Goal: Transaction & Acquisition: Purchase product/service

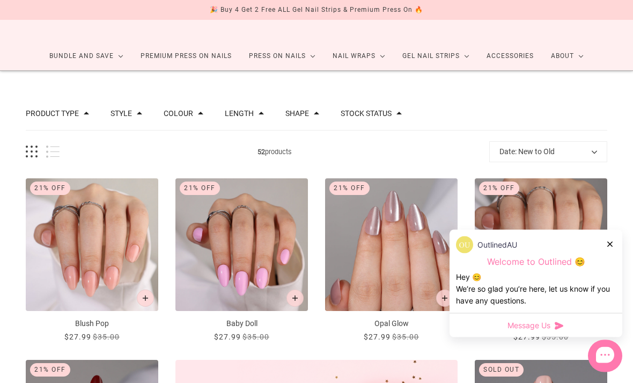
scroll to position [47, 0]
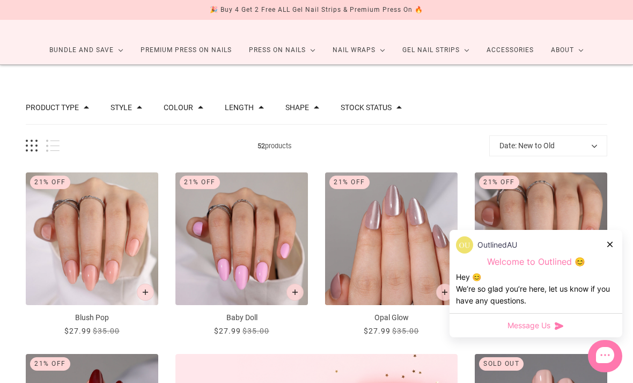
click at [616, 253] on div "OutlinedAU" at bounding box center [536, 244] width 160 height 17
click at [614, 265] on div "OutlinedAU Welcome to Outlined 😊 Hey 😊 We‘re so glad you’re here, let us know i…" at bounding box center [536, 271] width 173 height 83
click at [617, 271] on div "OutlinedAU Welcome to Outlined 😊 Hey 😊 We‘re so glad you’re here, let us know i…" at bounding box center [536, 271] width 173 height 83
click at [618, 265] on div "OutlinedAU Welcome to Outlined 😊 Hey 😊 We‘re so glad you’re here, let us know i…" at bounding box center [536, 271] width 173 height 83
click at [615, 268] on div "OutlinedAU Welcome to Outlined 😊 Hey 😊 We‘re so glad you’re here, let us know i…" at bounding box center [536, 271] width 173 height 83
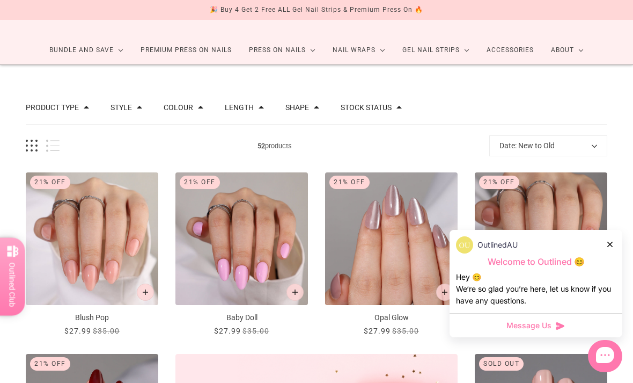
click at [607, 253] on div "OutlinedAU" at bounding box center [536, 244] width 160 height 17
click at [609, 247] on icon at bounding box center [610, 244] width 5 height 5
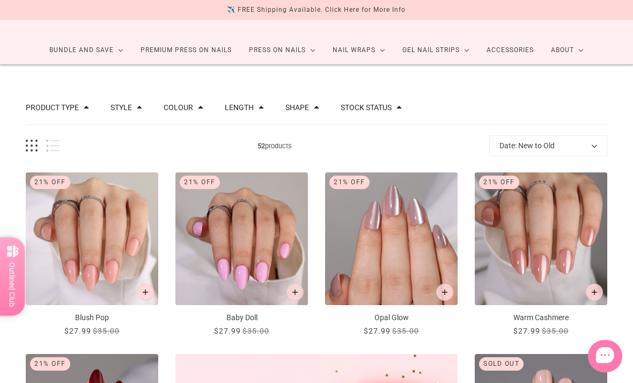
click at [607, 274] on img "Warm Cashmere" at bounding box center [541, 238] width 133 height 133
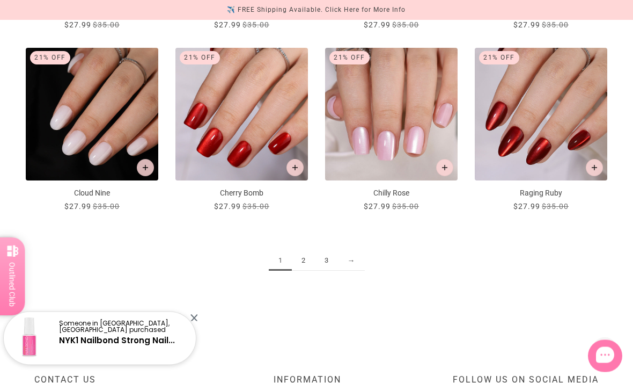
scroll to position [1079, 0]
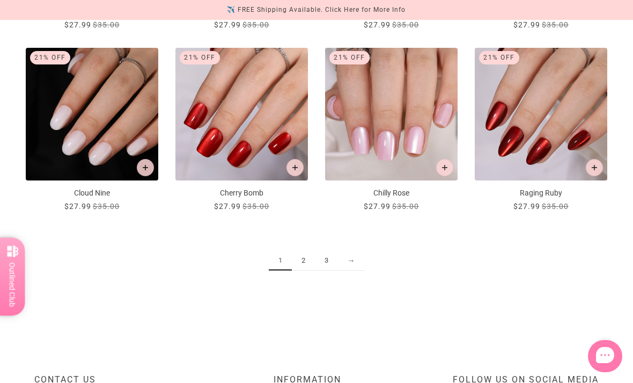
click at [308, 261] on link "2" at bounding box center [303, 261] width 23 height 20
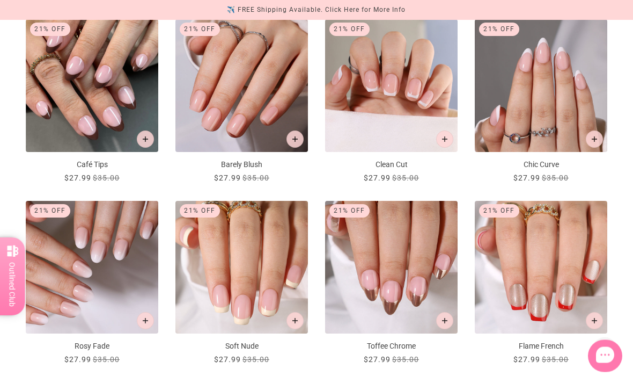
scroll to position [926, 0]
click at [422, 319] on img "Toffee Chrome" at bounding box center [391, 267] width 133 height 133
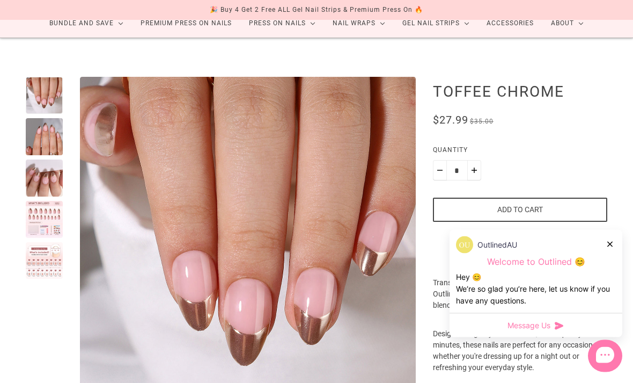
scroll to position [82, 0]
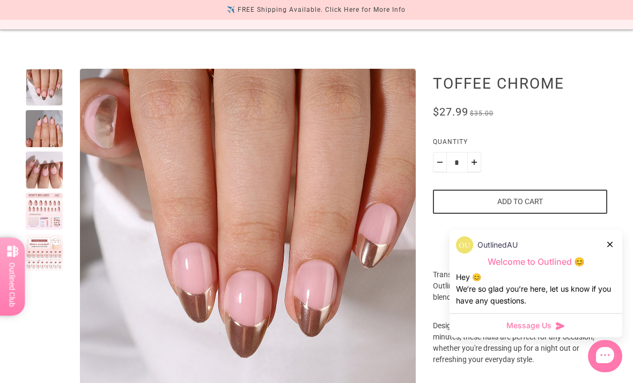
click at [33, 122] on div at bounding box center [44, 128] width 37 height 37
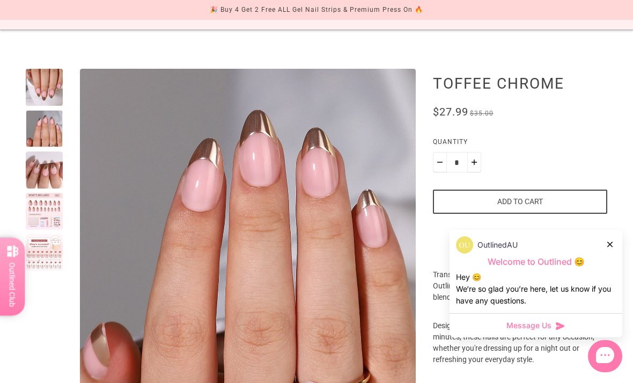
scroll to position [83, 0]
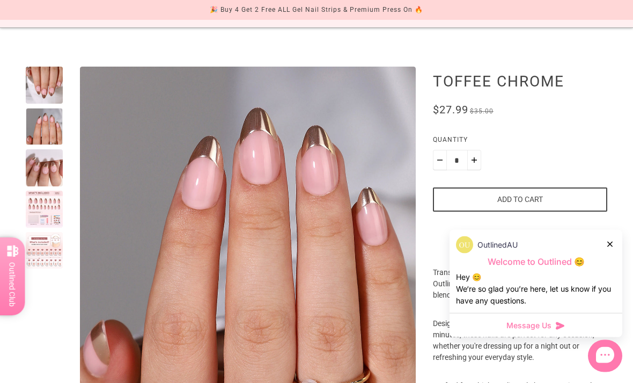
click at [53, 170] on div at bounding box center [44, 168] width 37 height 37
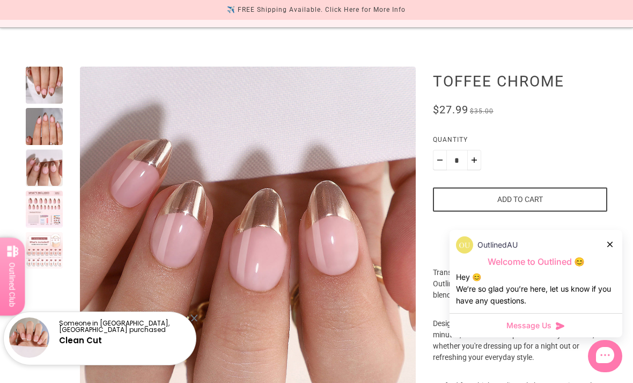
click at [435, 230] on shop-pay-wallet-button at bounding box center [434, 225] width 2 height 9
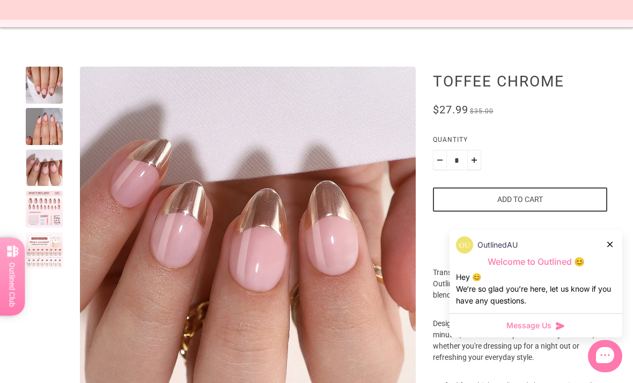
scroll to position [57, 0]
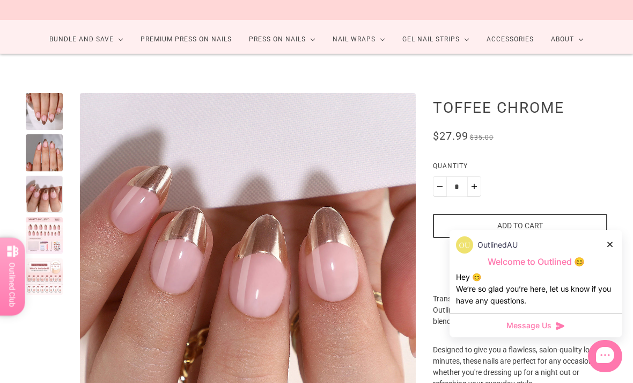
click at [612, 249] on div at bounding box center [611, 243] width 6 height 11
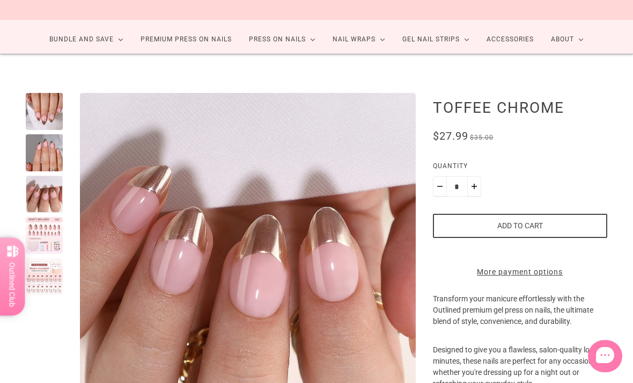
click at [555, 230] on button "Add to cart" at bounding box center [520, 226] width 174 height 24
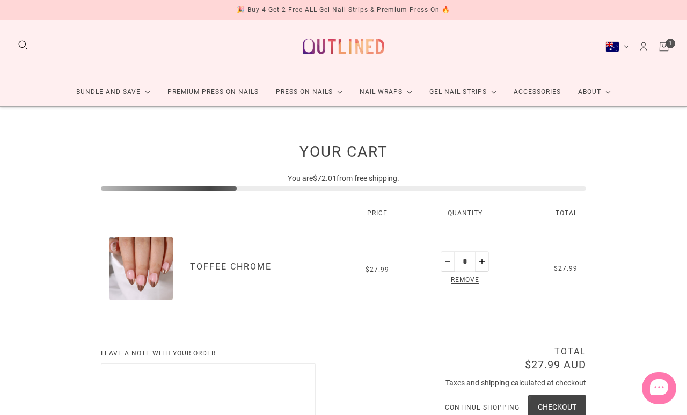
scroll to position [5, 0]
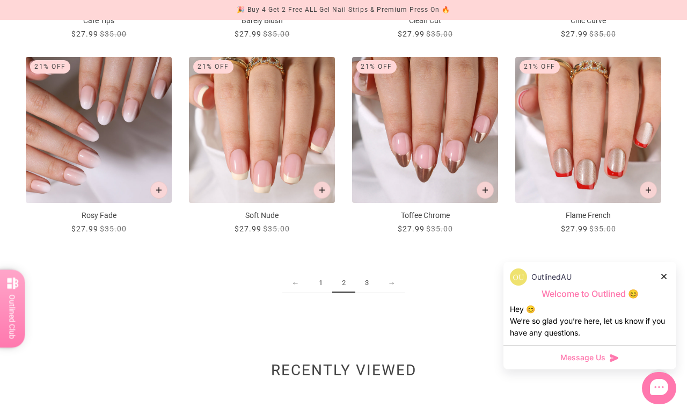
scroll to position [1139, 0]
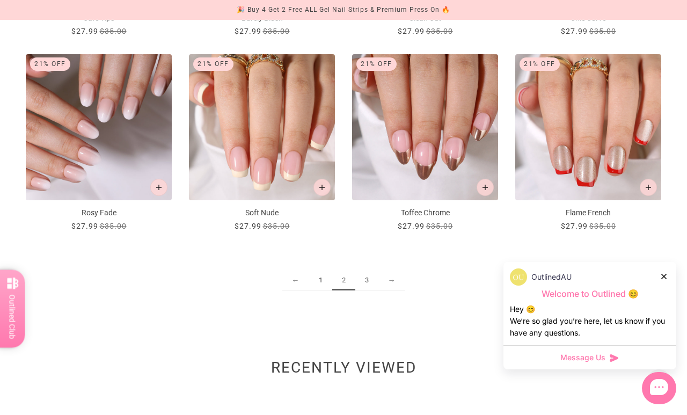
click at [372, 279] on link "3" at bounding box center [366, 281] width 23 height 20
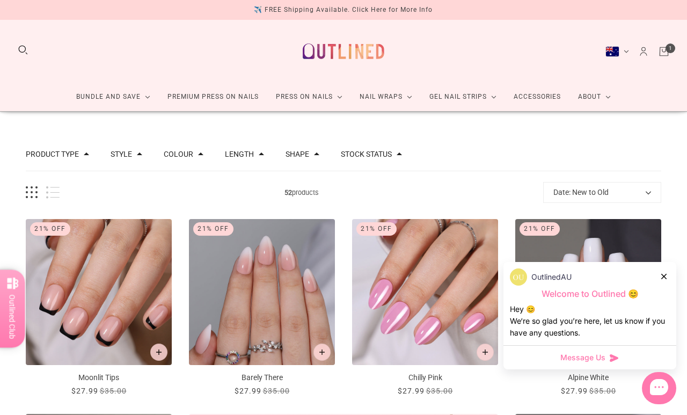
click at [92, 295] on img "Moonlit Tips" at bounding box center [99, 292] width 146 height 146
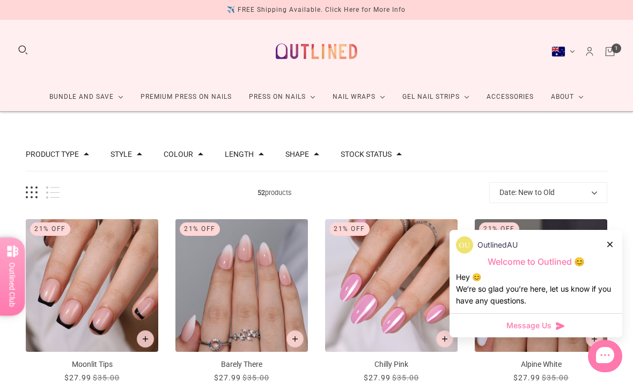
scroll to position [45, 0]
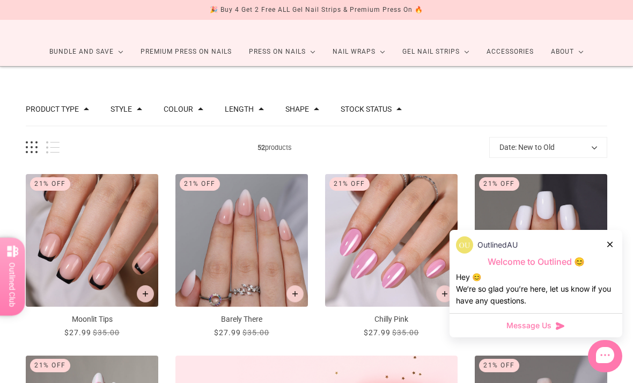
click at [608, 246] on icon at bounding box center [610, 244] width 5 height 5
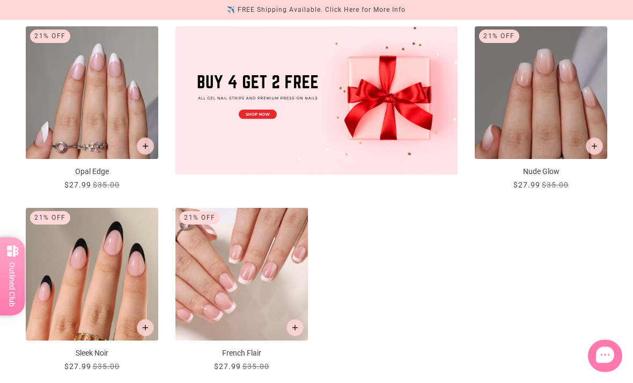
scroll to position [380, 0]
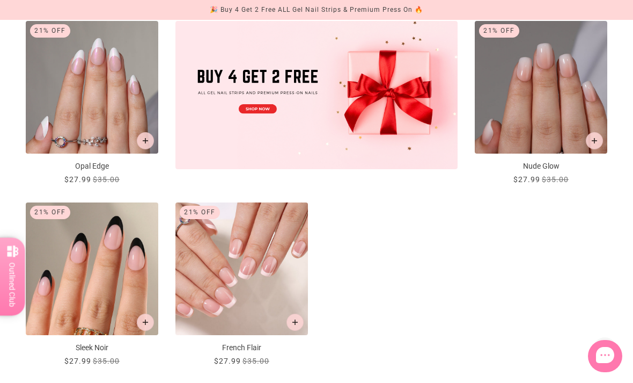
click at [110, 286] on img "Sleek Noir" at bounding box center [92, 268] width 133 height 133
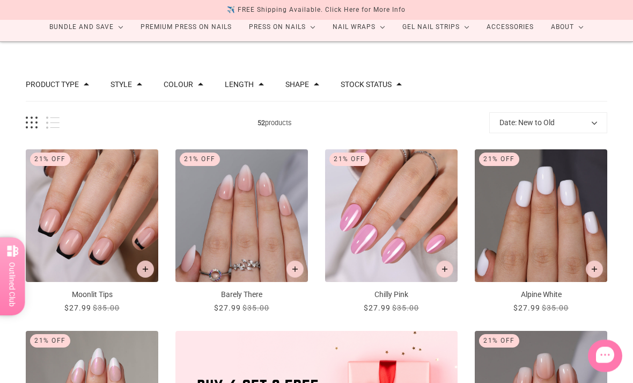
scroll to position [0, 0]
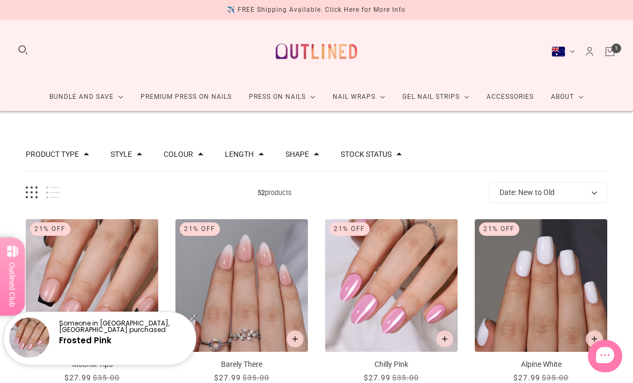
click at [290, 100] on link "Press On Nails" at bounding box center [283, 97] width 84 height 28
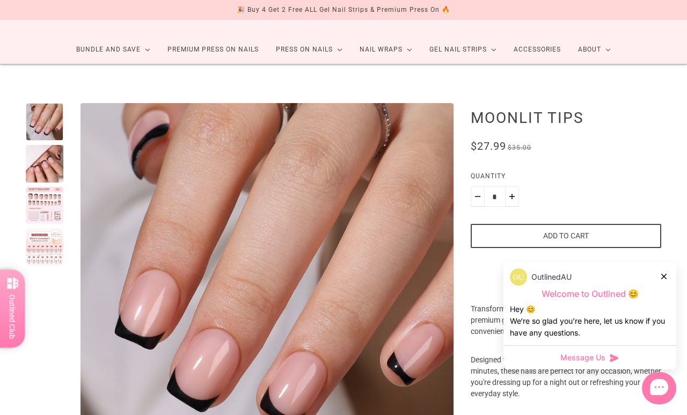
scroll to position [48, 0]
click at [600, 234] on button "Add to cart" at bounding box center [566, 235] width 191 height 24
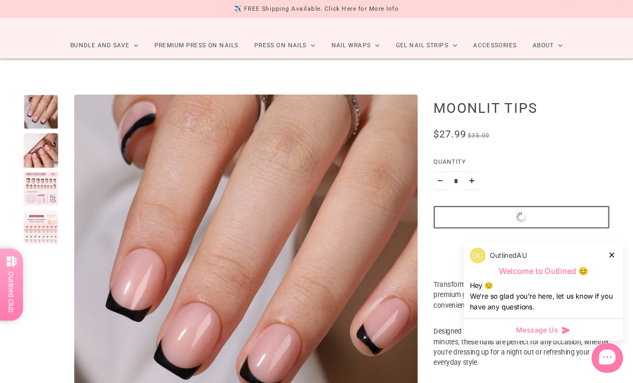
scroll to position [105, 0]
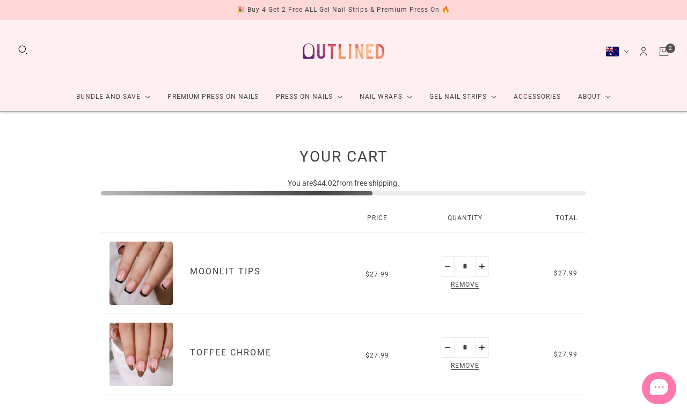
scroll to position [5, 0]
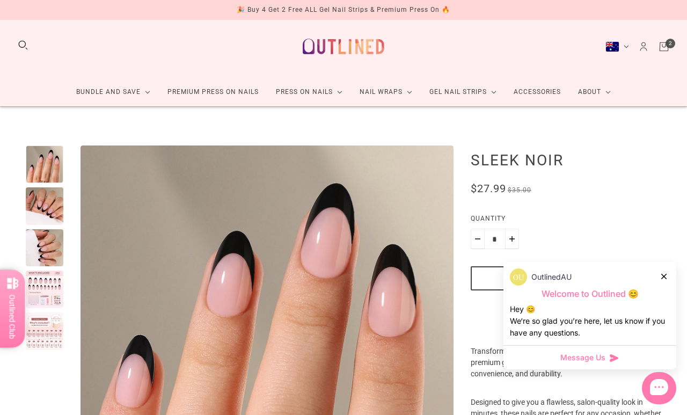
click at [668, 265] on div "OutlinedAU Welcome to Outlined 😊 Hey 😊 We‘re so glad you’re here, let us know i…" at bounding box center [590, 303] width 173 height 83
click at [671, 274] on div "OutlinedAU Welcome to Outlined 😊 Hey 😊 We‘re so glad you’re here, let us know i…" at bounding box center [590, 303] width 173 height 83
click at [664, 280] on div at bounding box center [664, 276] width 6 height 11
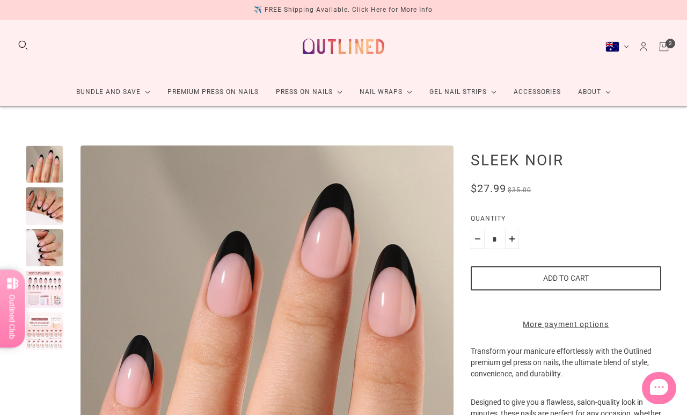
click at [556, 268] on button "Add to cart" at bounding box center [566, 278] width 191 height 24
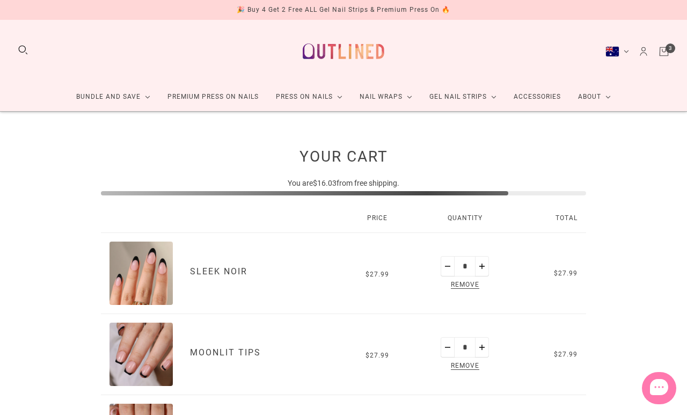
scroll to position [5, 0]
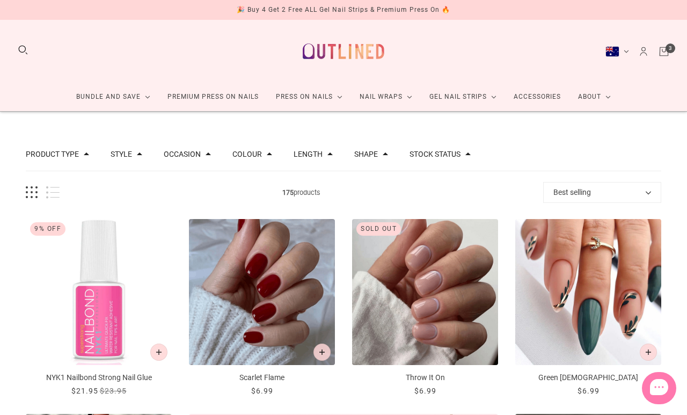
scroll to position [5, 0]
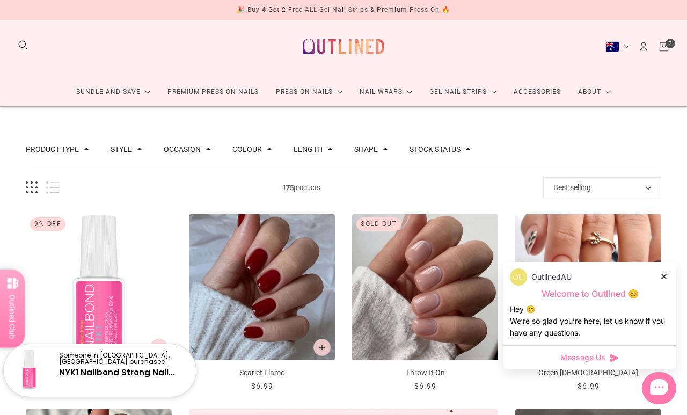
click at [661, 275] on icon at bounding box center [663, 276] width 5 height 5
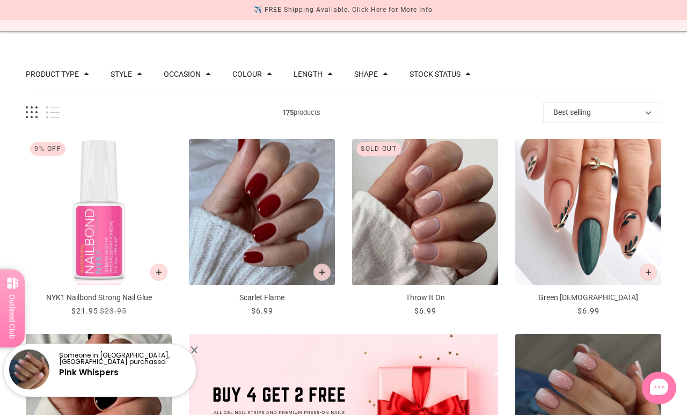
scroll to position [81, 0]
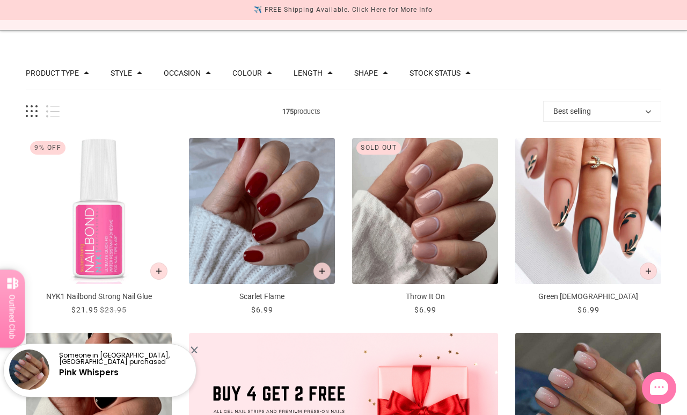
click at [579, 220] on img "Green Zen" at bounding box center [588, 211] width 146 height 146
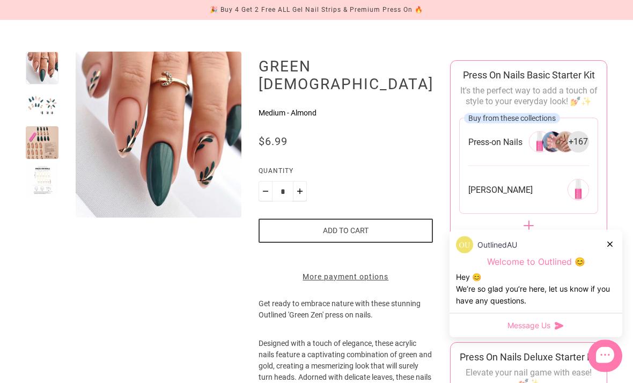
scroll to position [99, 0]
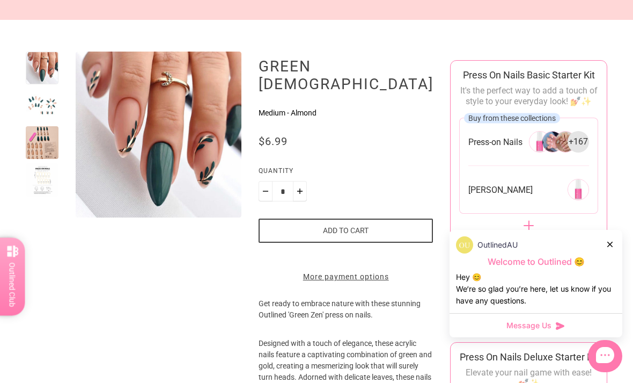
click at [348, 219] on button "Add to cart" at bounding box center [346, 231] width 174 height 24
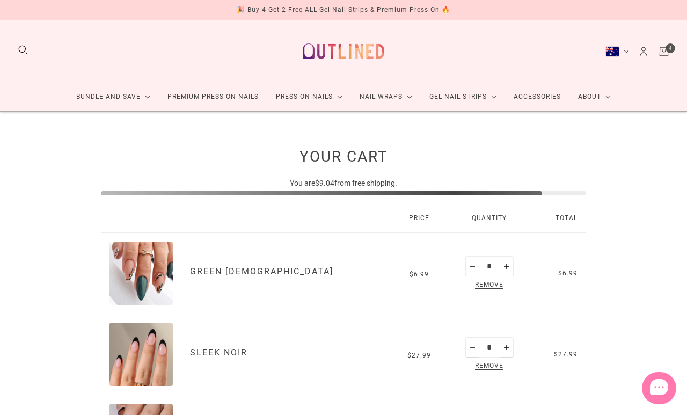
scroll to position [5, 0]
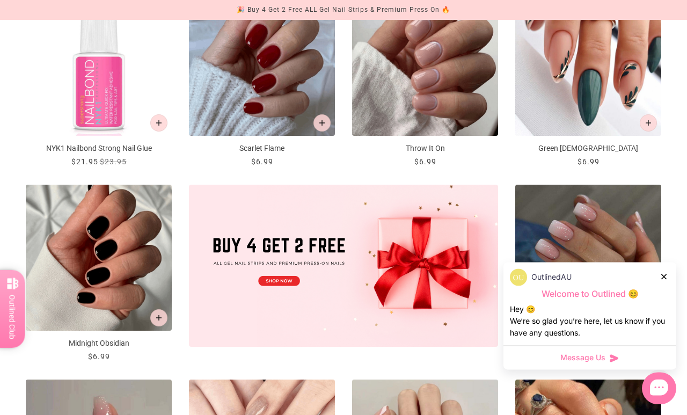
click at [662, 275] on icon at bounding box center [663, 276] width 5 height 5
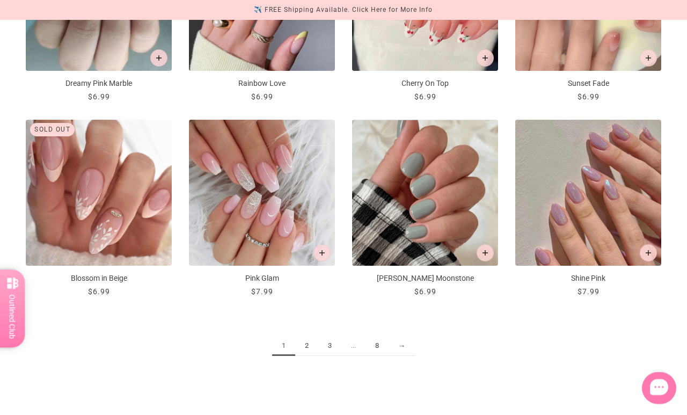
scroll to position [1074, 0]
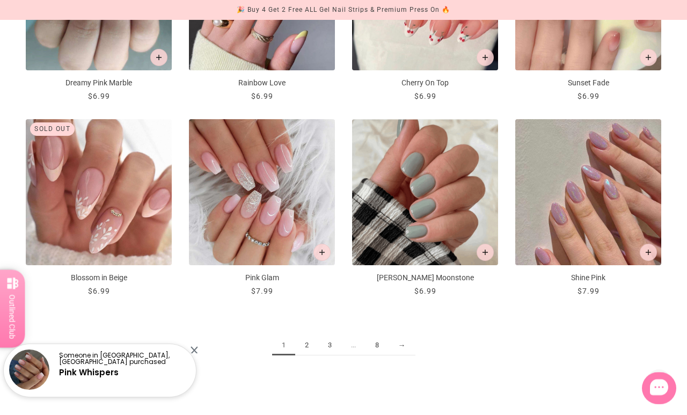
click at [308, 347] on link "2" at bounding box center [306, 346] width 23 height 20
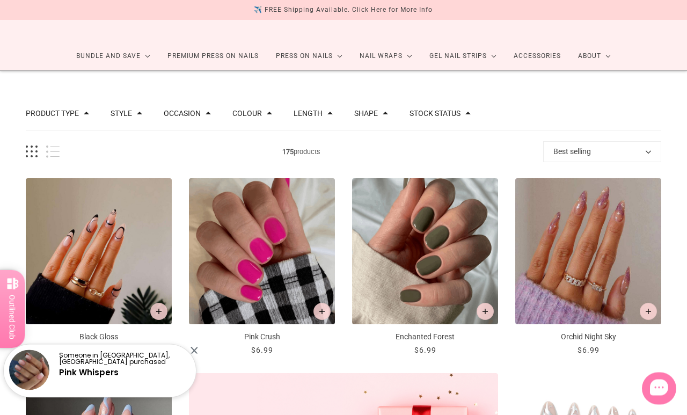
scroll to position [42, 0]
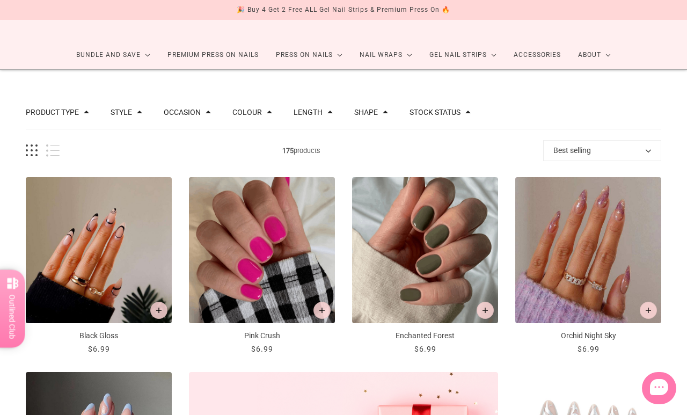
click at [323, 112] on button "Length" at bounding box center [308, 112] width 29 height 8
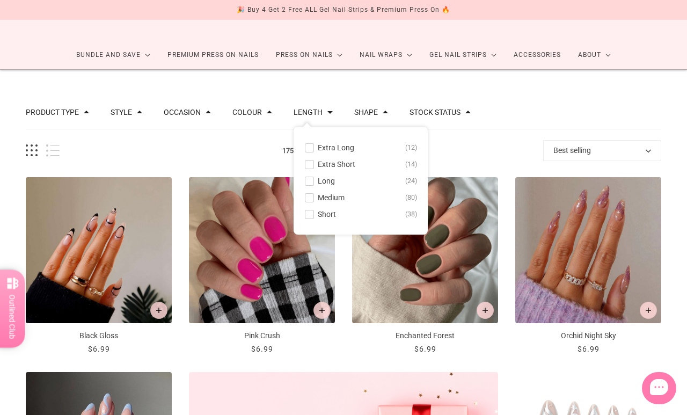
click at [323, 112] on button "Length" at bounding box center [308, 112] width 29 height 8
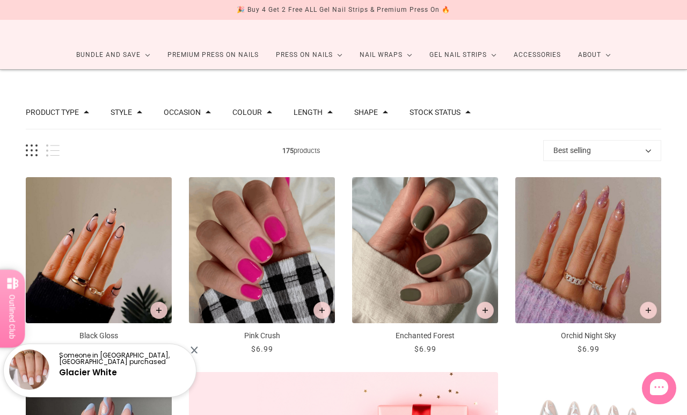
click at [378, 113] on button "Shape" at bounding box center [366, 112] width 24 height 8
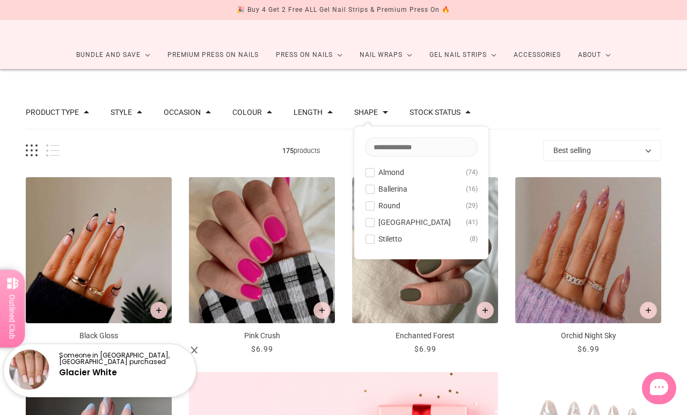
click at [374, 172] on span at bounding box center [370, 173] width 8 height 8
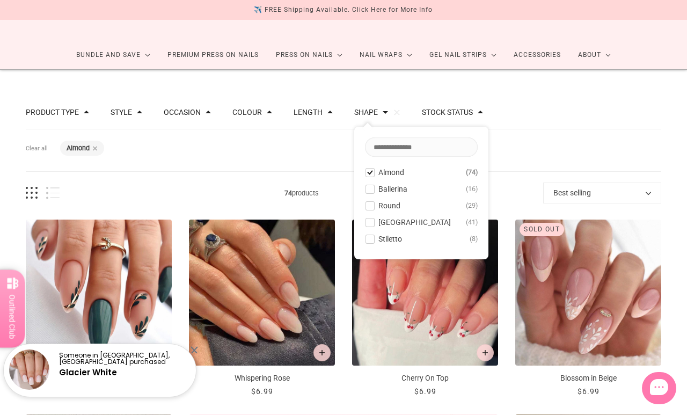
click at [571, 135] on div "Filters Clear all Shape: Almond" at bounding box center [344, 150] width 636 height 42
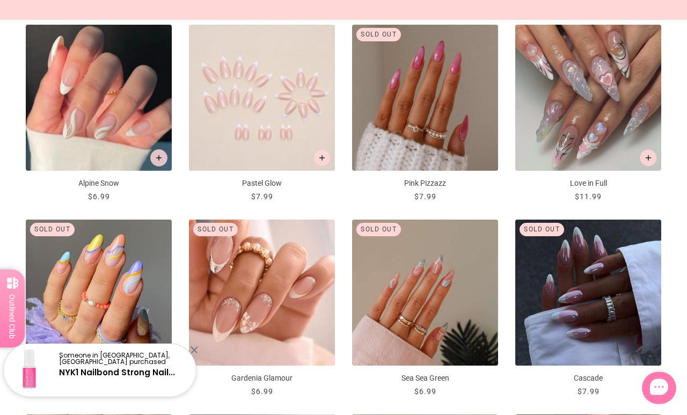
scroll to position [822, 0]
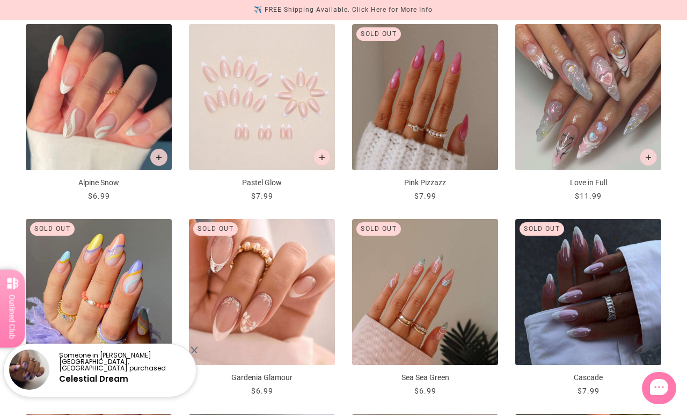
click at [119, 115] on img "Alpine Snow" at bounding box center [99, 97] width 146 height 146
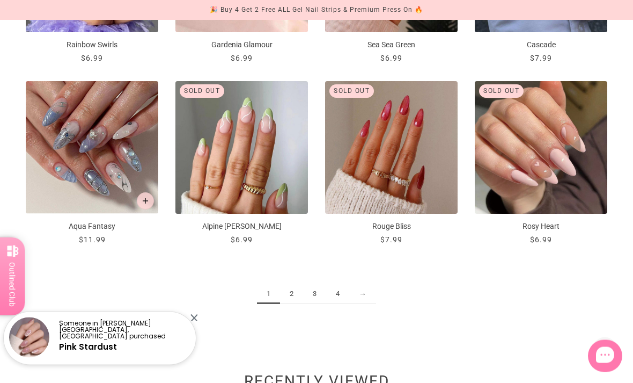
scroll to position [1088, 0]
click at [295, 294] on link "2" at bounding box center [291, 294] width 23 height 20
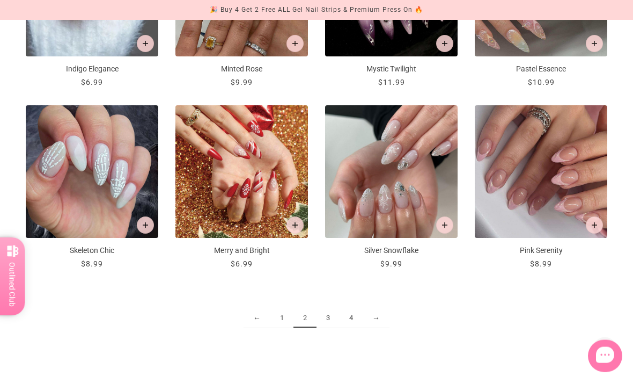
scroll to position [1064, 0]
click at [330, 315] on link "3" at bounding box center [328, 318] width 23 height 20
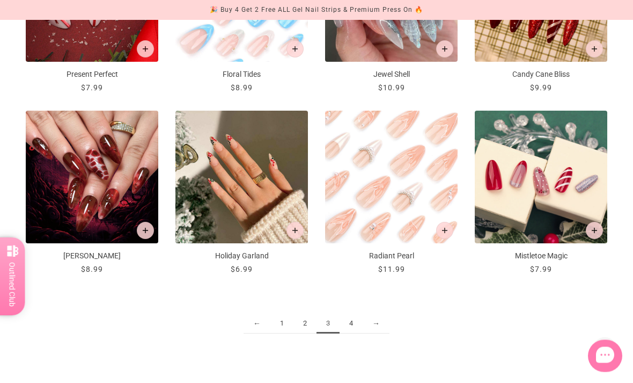
scroll to position [1059, 0]
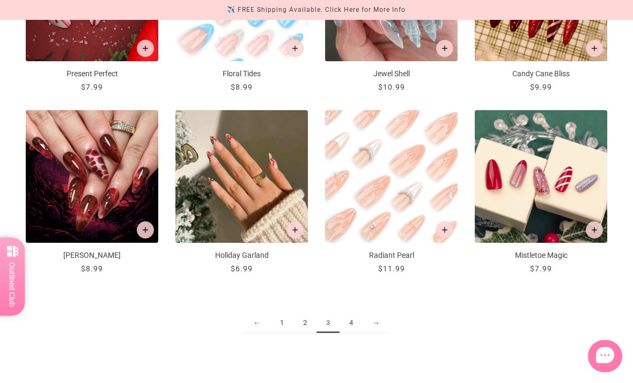
click at [354, 322] on link "4" at bounding box center [351, 323] width 23 height 20
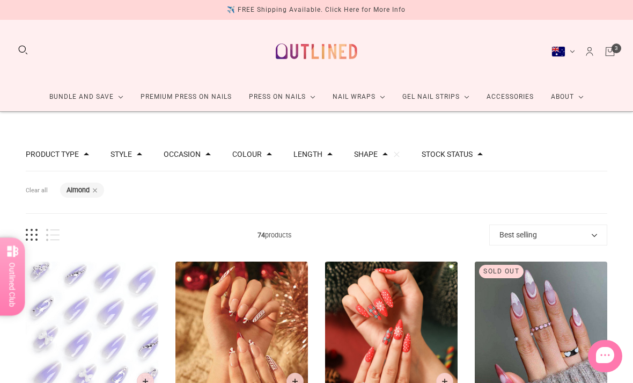
click at [378, 157] on button "Shape" at bounding box center [366, 154] width 24 height 8
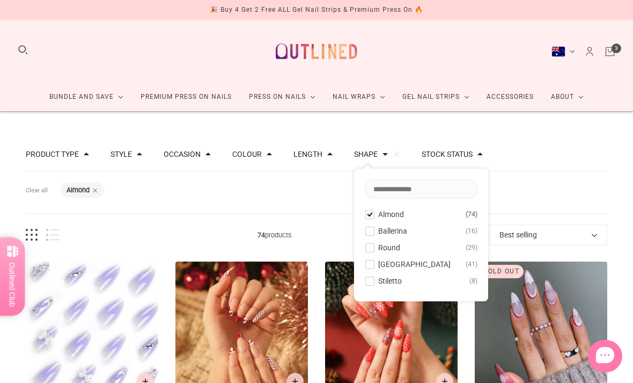
click at [375, 220] on button "Almond 74" at bounding box center [421, 214] width 113 height 13
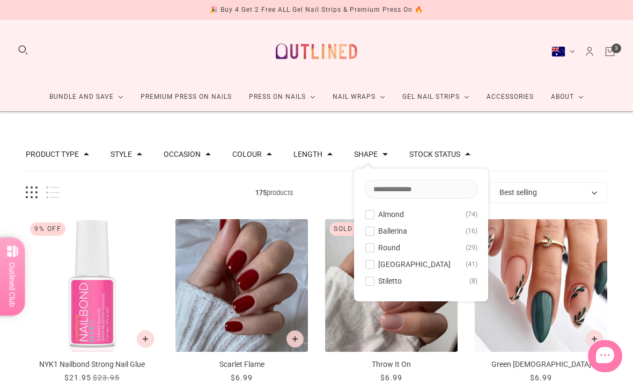
click at [374, 234] on span at bounding box center [370, 231] width 8 height 8
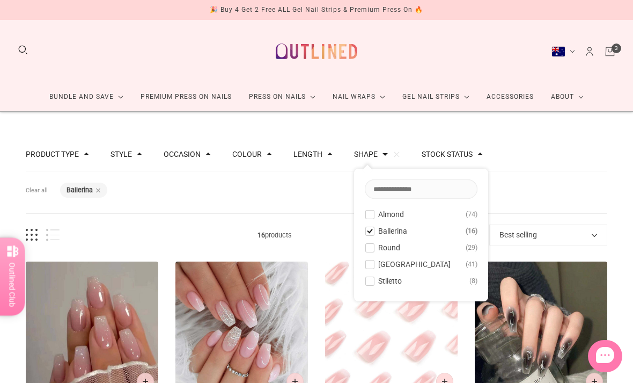
click at [554, 191] on div "Filters Clear all Shape: Ballerina" at bounding box center [317, 192] width 582 height 42
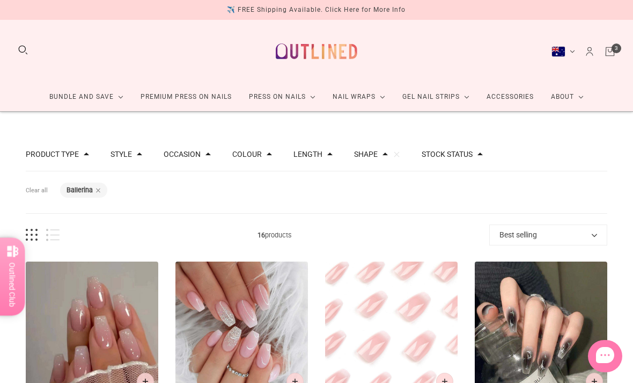
click at [378, 156] on button "Shape" at bounding box center [366, 154] width 24 height 8
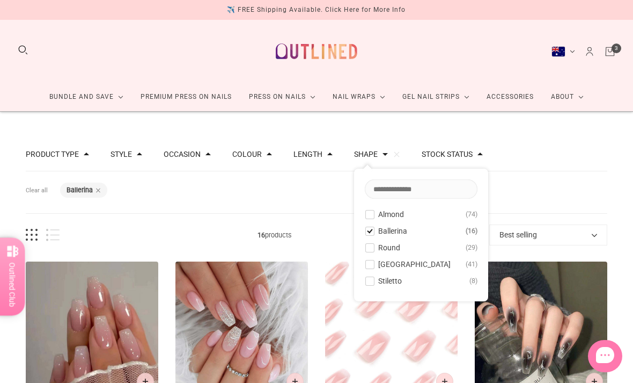
click at [374, 230] on span at bounding box center [370, 231] width 8 height 8
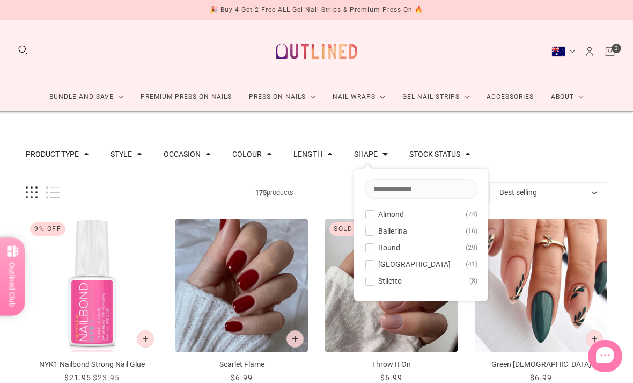
click at [374, 251] on span at bounding box center [370, 248] width 8 height 8
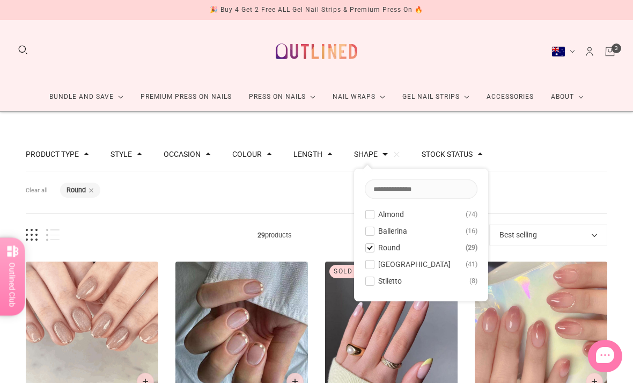
click at [572, 192] on div "Filters Clear all Shape: Round" at bounding box center [317, 192] width 582 height 42
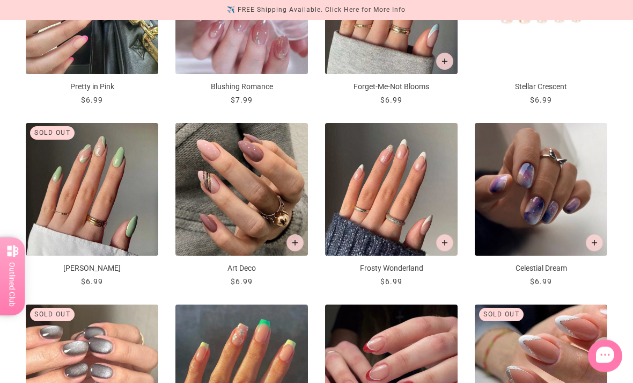
scroll to position [683, 0]
click at [399, 218] on img "Frosty Wonderland" at bounding box center [391, 189] width 133 height 133
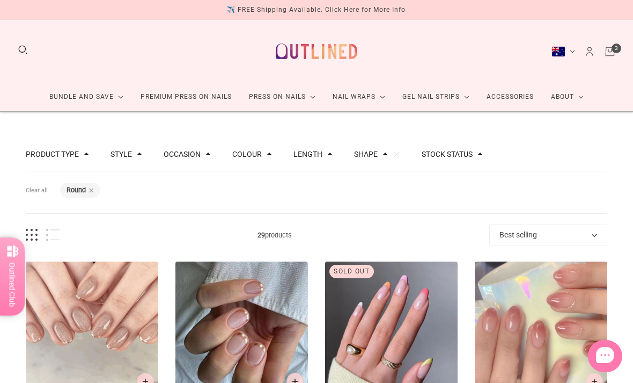
scroll to position [717, 0]
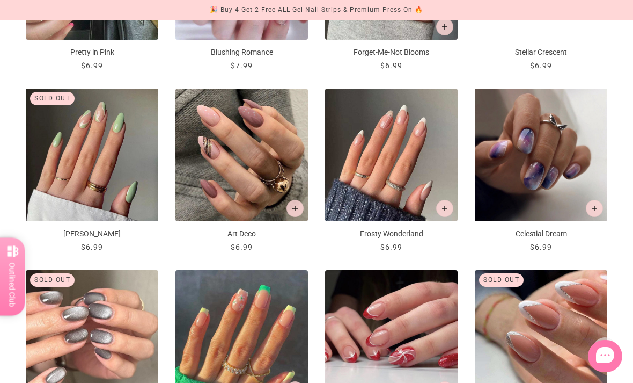
click at [238, 165] on img "Art Deco" at bounding box center [242, 155] width 133 height 133
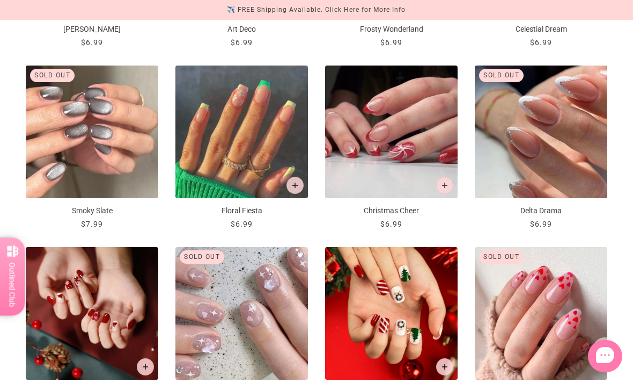
scroll to position [921, 0]
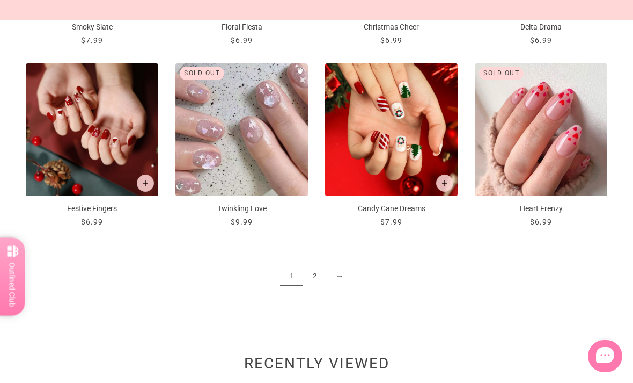
click at [319, 275] on link "2" at bounding box center [314, 276] width 23 height 20
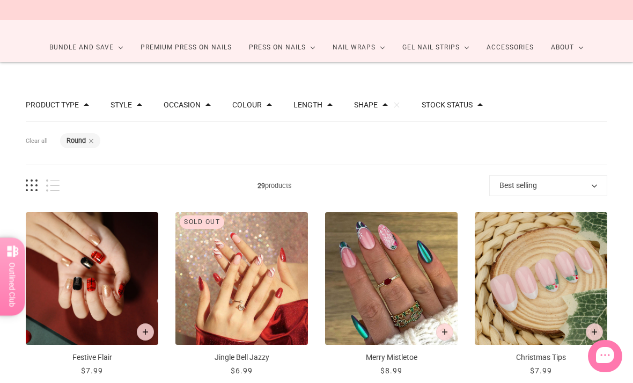
scroll to position [49, 0]
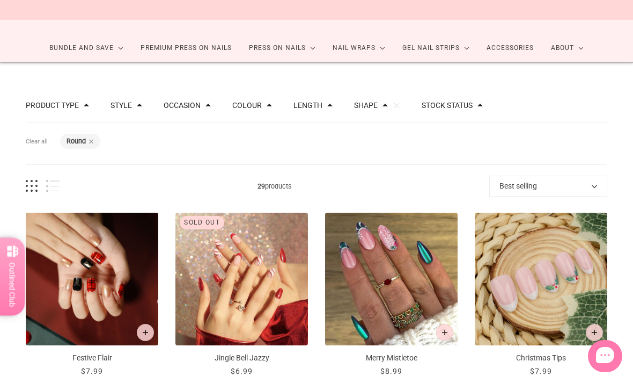
click at [378, 108] on button "Shape" at bounding box center [366, 105] width 24 height 8
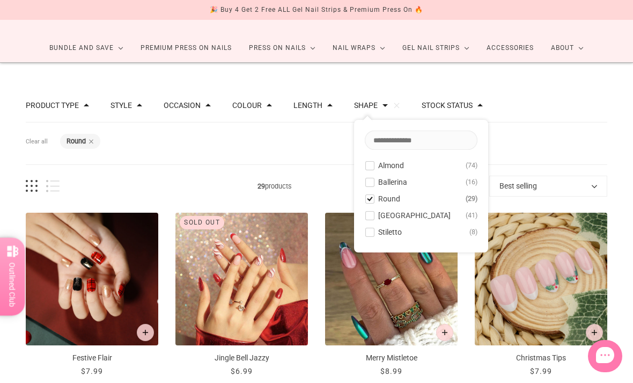
click at [374, 200] on span at bounding box center [370, 199] width 8 height 8
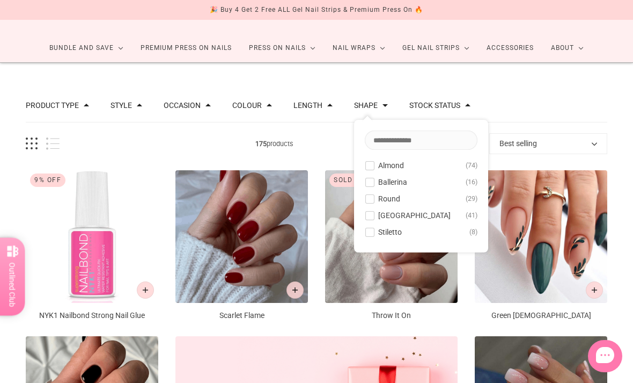
click at [376, 220] on button "Rounded Square 41" at bounding box center [421, 215] width 113 height 13
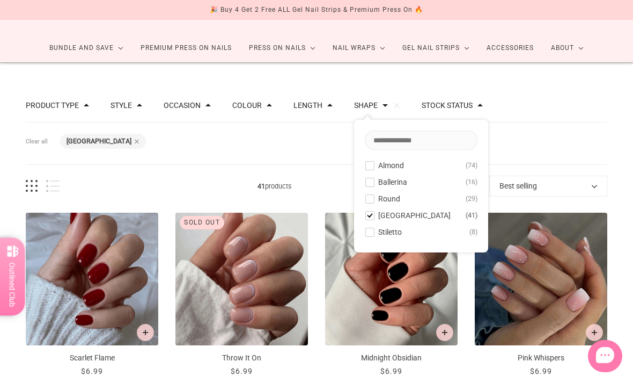
click at [565, 132] on div "Filters Clear all Shape: Rounded Square" at bounding box center [317, 143] width 582 height 42
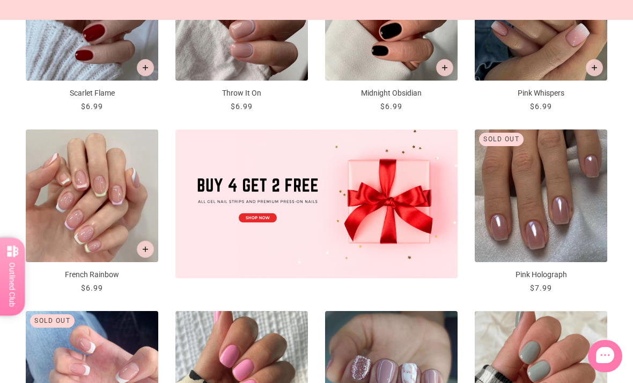
scroll to position [315, 0]
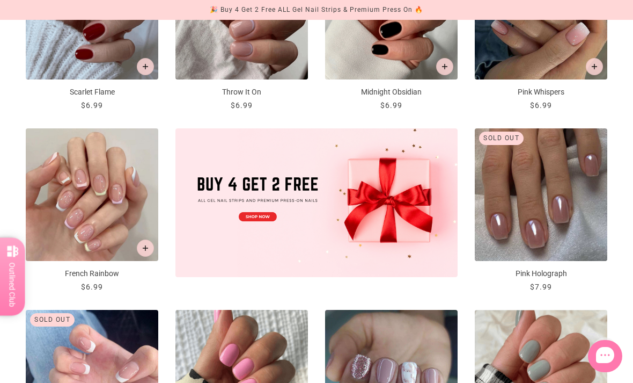
click at [99, 200] on img "French Rainbow" at bounding box center [92, 194] width 133 height 133
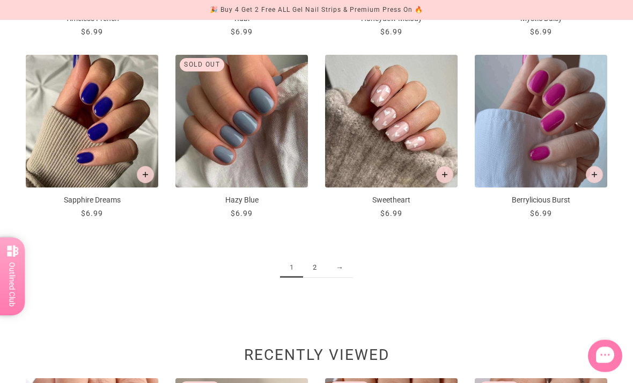
scroll to position [1115, 0]
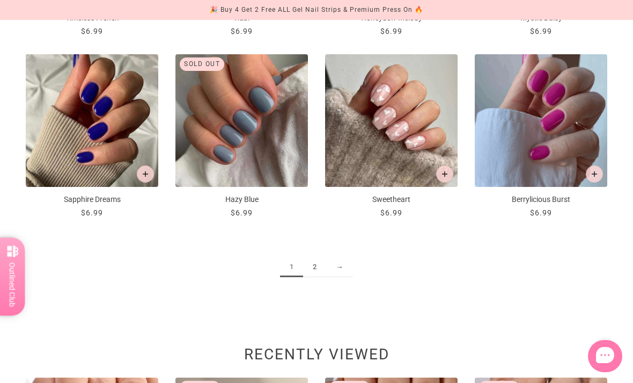
click at [315, 267] on link "2" at bounding box center [314, 267] width 23 height 20
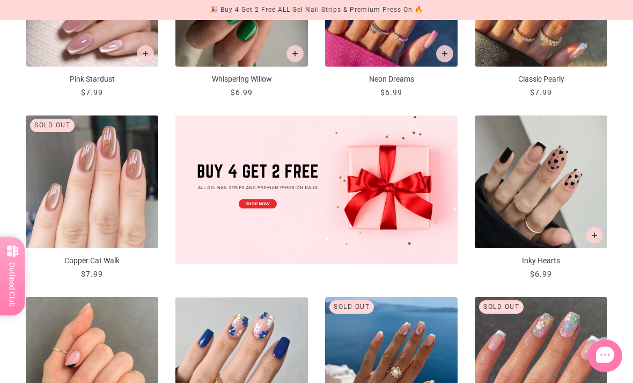
scroll to position [327, 0]
click at [542, 202] on img "Inky Hearts" at bounding box center [541, 181] width 133 height 133
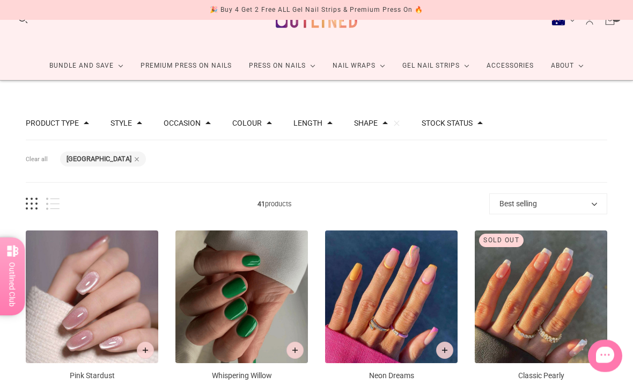
scroll to position [0, 0]
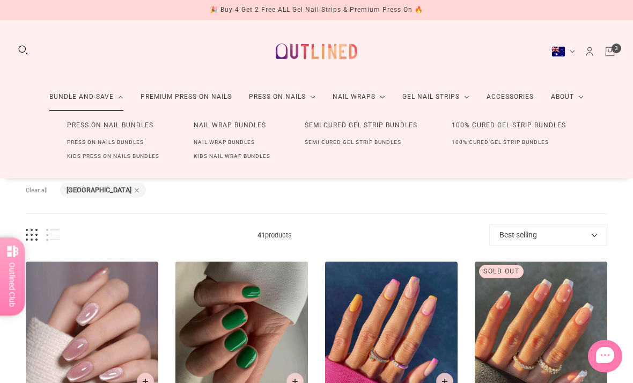
click at [101, 129] on link "Press On Nail Bundles" at bounding box center [110, 125] width 121 height 20
click at [96, 130] on link "Press On Nail Bundles" at bounding box center [110, 125] width 121 height 20
click at [93, 132] on link "Press On Nail Bundles" at bounding box center [110, 125] width 121 height 20
click at [110, 124] on link "Press On Nail Bundles" at bounding box center [110, 125] width 121 height 20
click at [114, 122] on link "Press On Nail Bundles" at bounding box center [110, 125] width 121 height 20
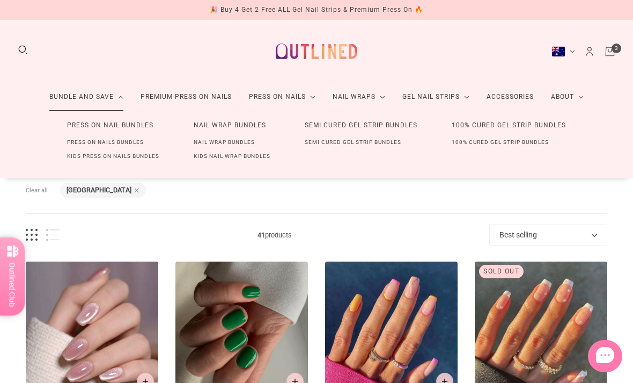
click at [97, 147] on link "Press On Nails Bundles" at bounding box center [105, 142] width 111 height 14
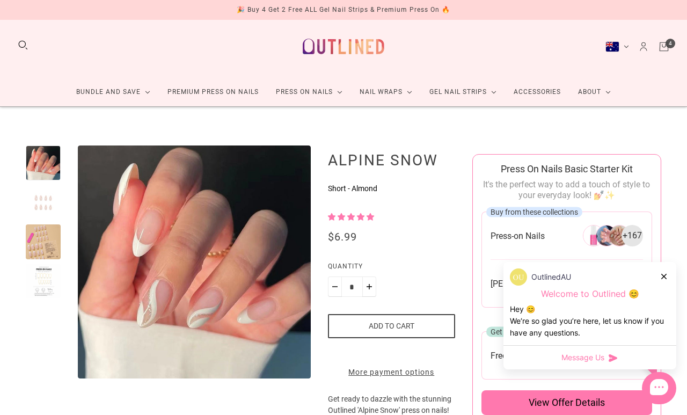
click at [393, 322] on button "Add to cart" at bounding box center [391, 326] width 127 height 24
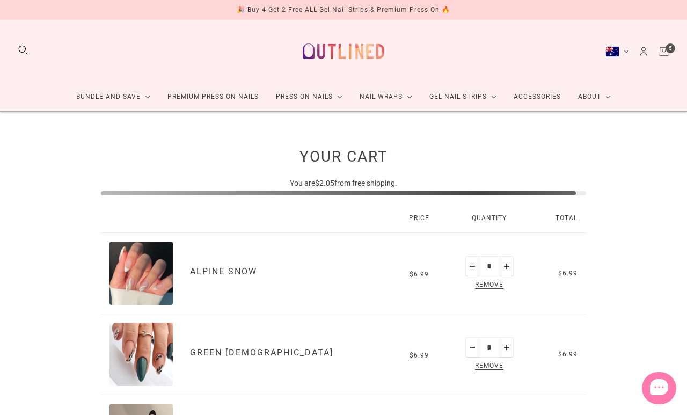
scroll to position [5, 0]
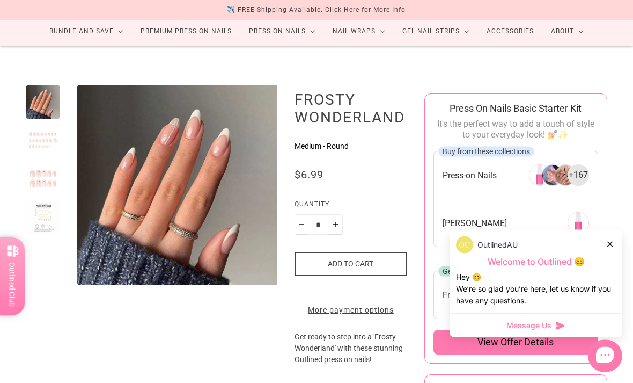
scroll to position [65, 0]
click at [353, 263] on button "Add to cart" at bounding box center [351, 264] width 113 height 24
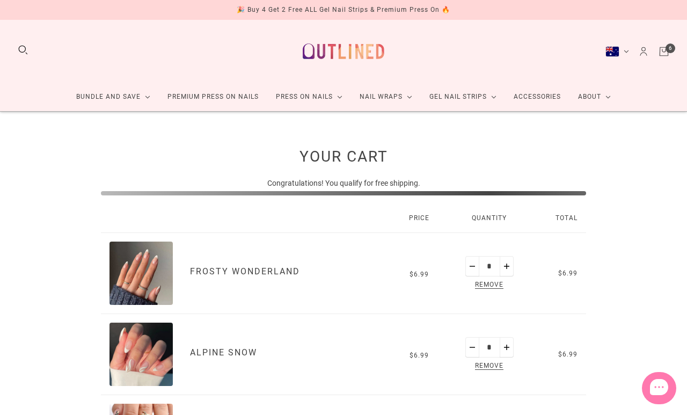
scroll to position [5, 0]
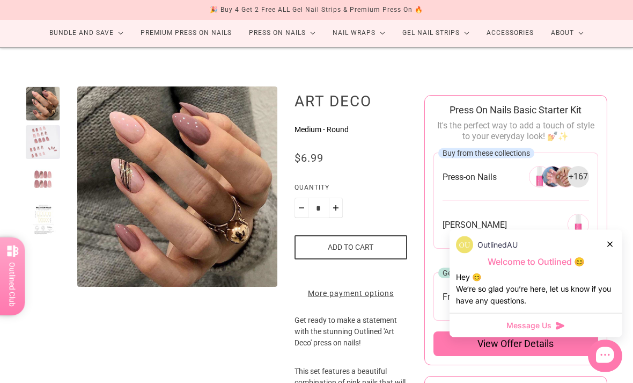
scroll to position [64, 0]
click at [348, 248] on button "Add to cart" at bounding box center [351, 247] width 113 height 24
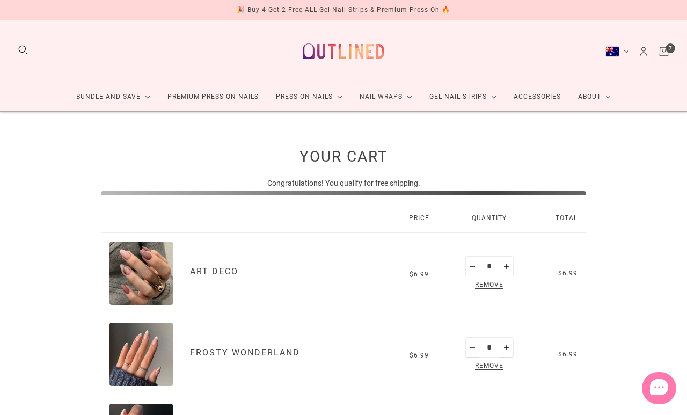
scroll to position [5, 0]
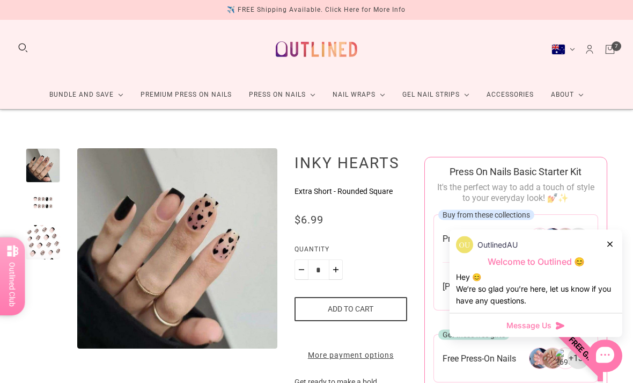
scroll to position [2, 0]
click at [361, 311] on button "Add to cart" at bounding box center [351, 309] width 113 height 24
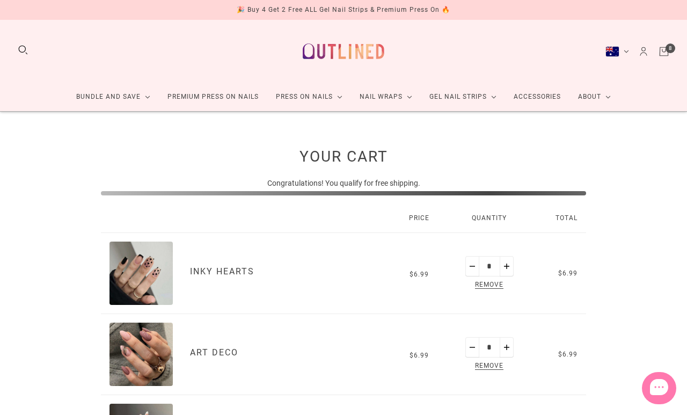
scroll to position [5, 0]
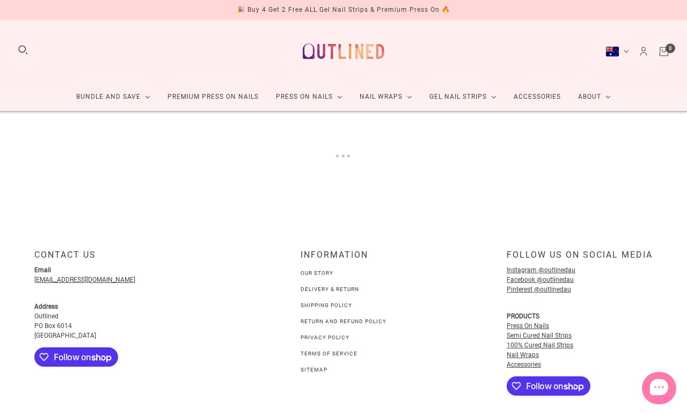
scroll to position [5, 0]
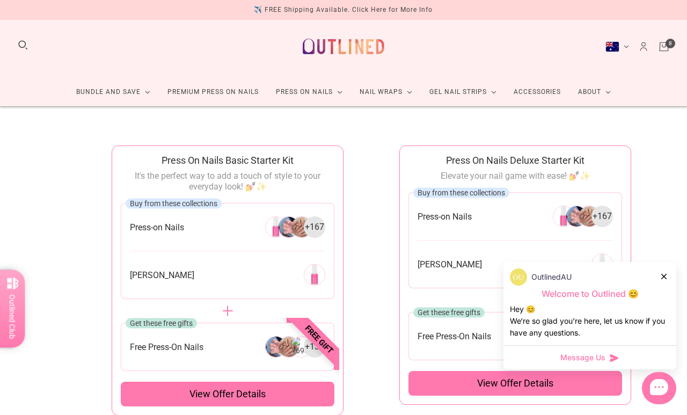
click at [662, 279] on icon at bounding box center [663, 276] width 5 height 5
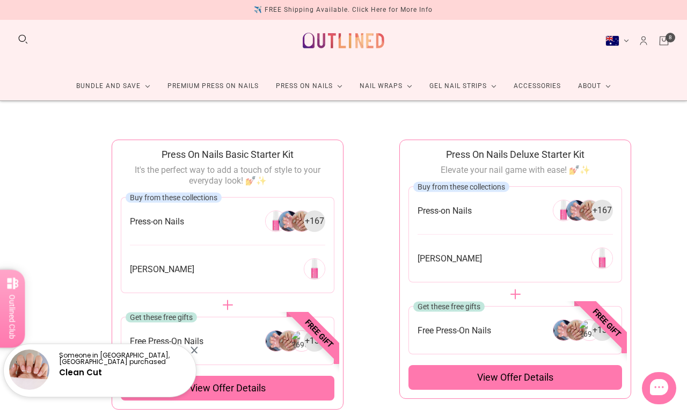
scroll to position [0, 0]
